Goal: Obtain resource: Obtain resource

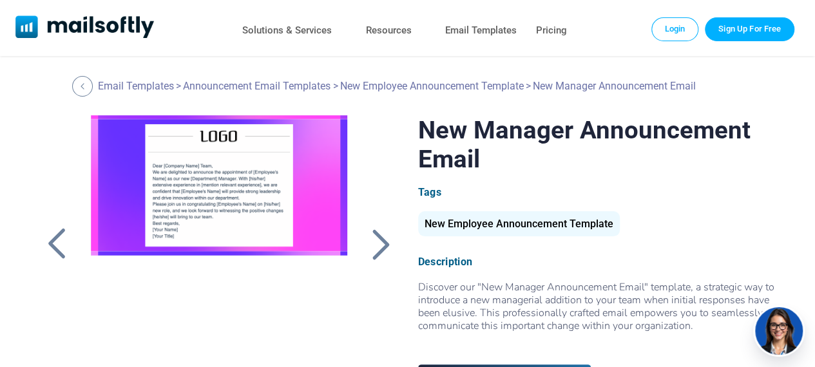
drag, startPoint x: 824, startPoint y: 50, endPoint x: 824, endPoint y: -56, distance: 105.6
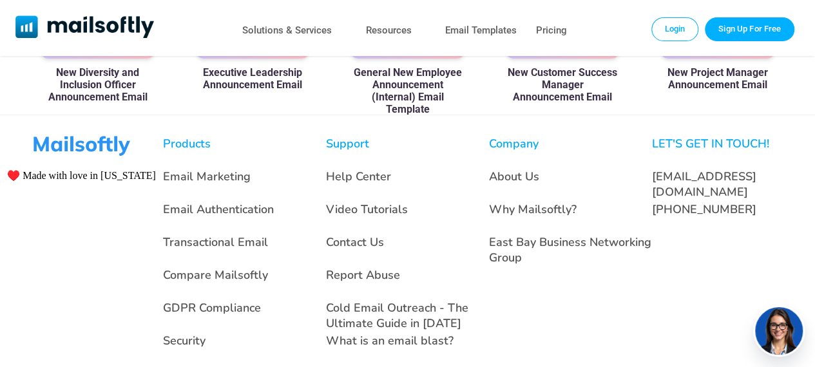
scroll to position [1014, 0]
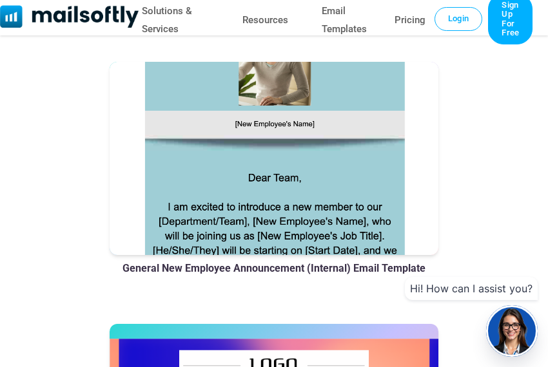
scroll to position [1464, 0]
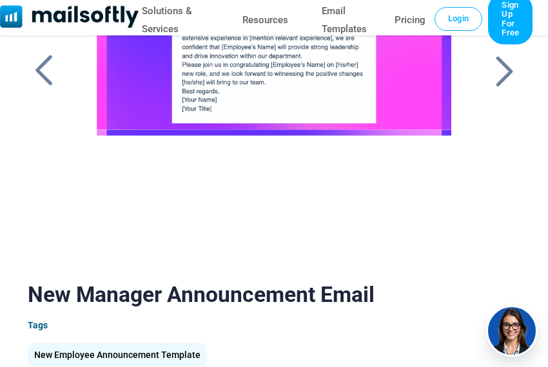
drag, startPoint x: 551, startPoint y: 37, endPoint x: 558, endPoint y: 54, distance: 18.2
